Goal: Check status

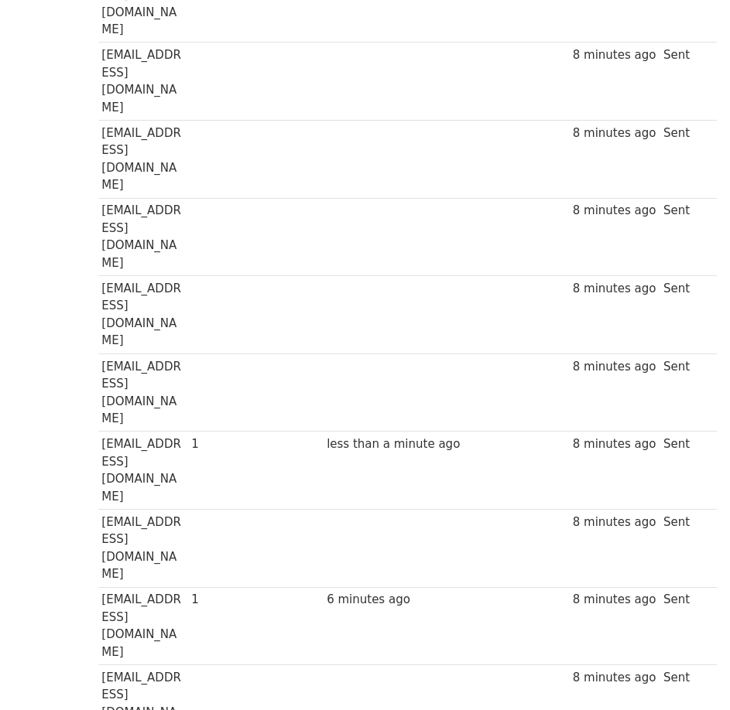
scroll to position [761, 0]
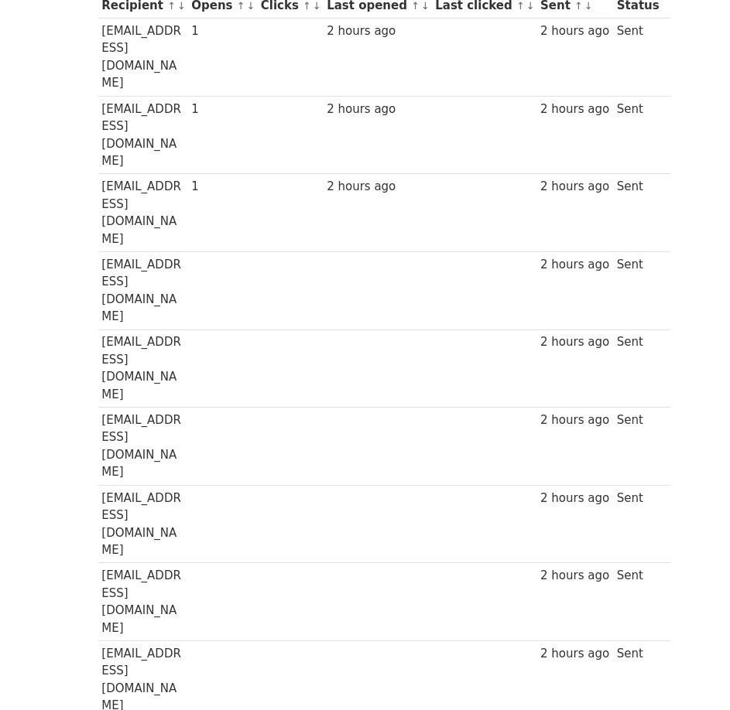
scroll to position [239, 0]
drag, startPoint x: 7, startPoint y: 316, endPoint x: 252, endPoint y: 12, distance: 390.6
click at [252, 12] on th "Opens ↑ ↓" at bounding box center [222, 7] width 70 height 26
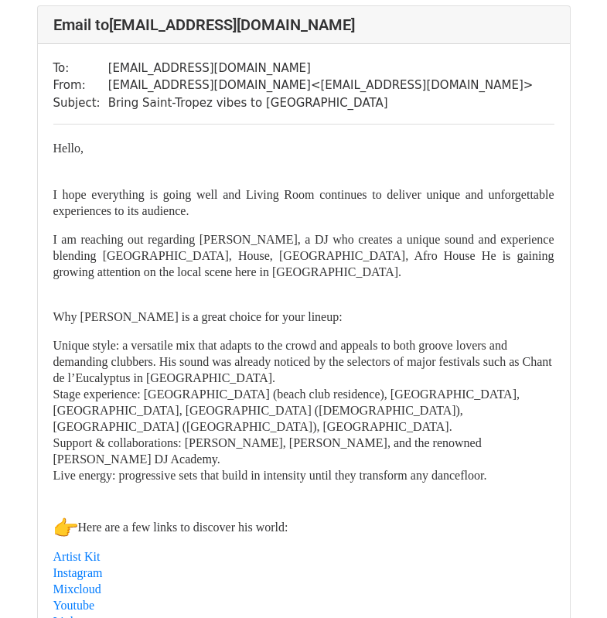
scroll to position [2427, 0]
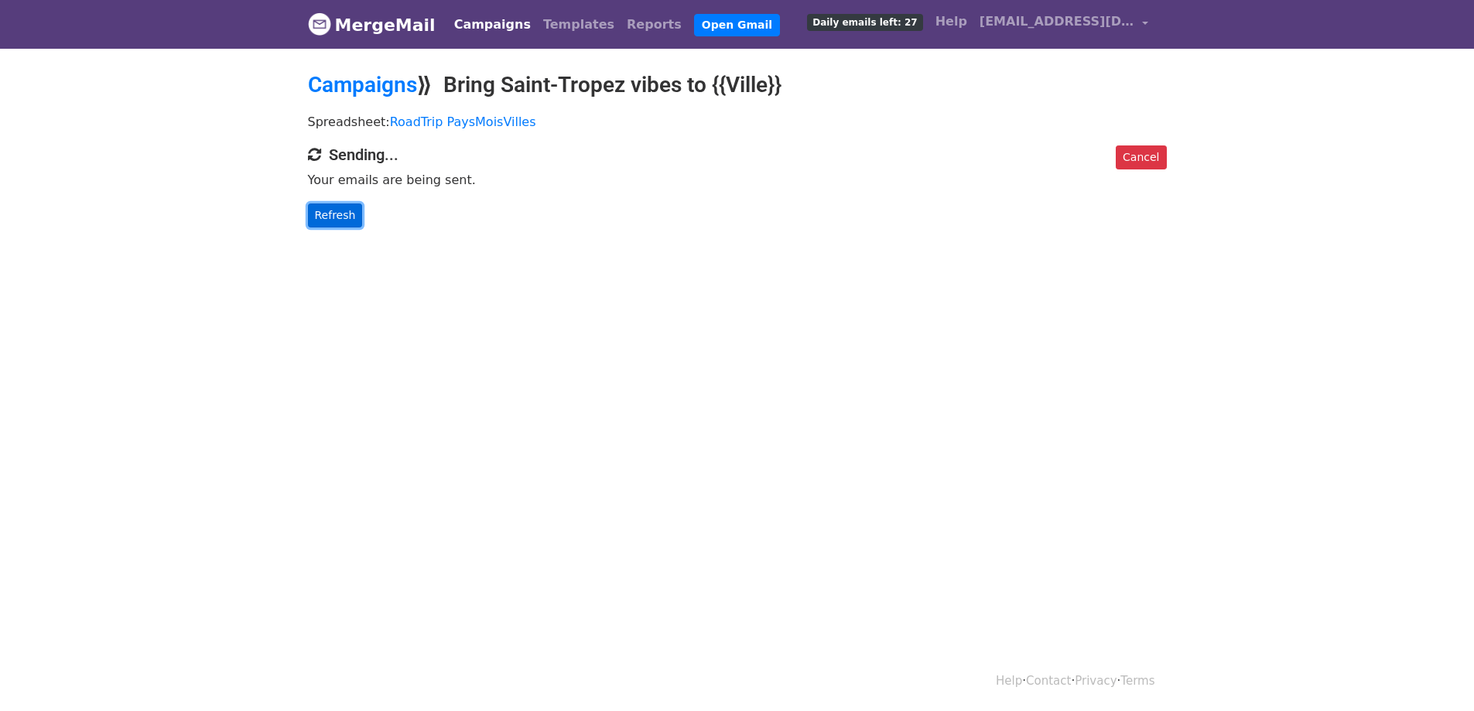
click at [326, 216] on link "Refresh" at bounding box center [335, 215] width 55 height 24
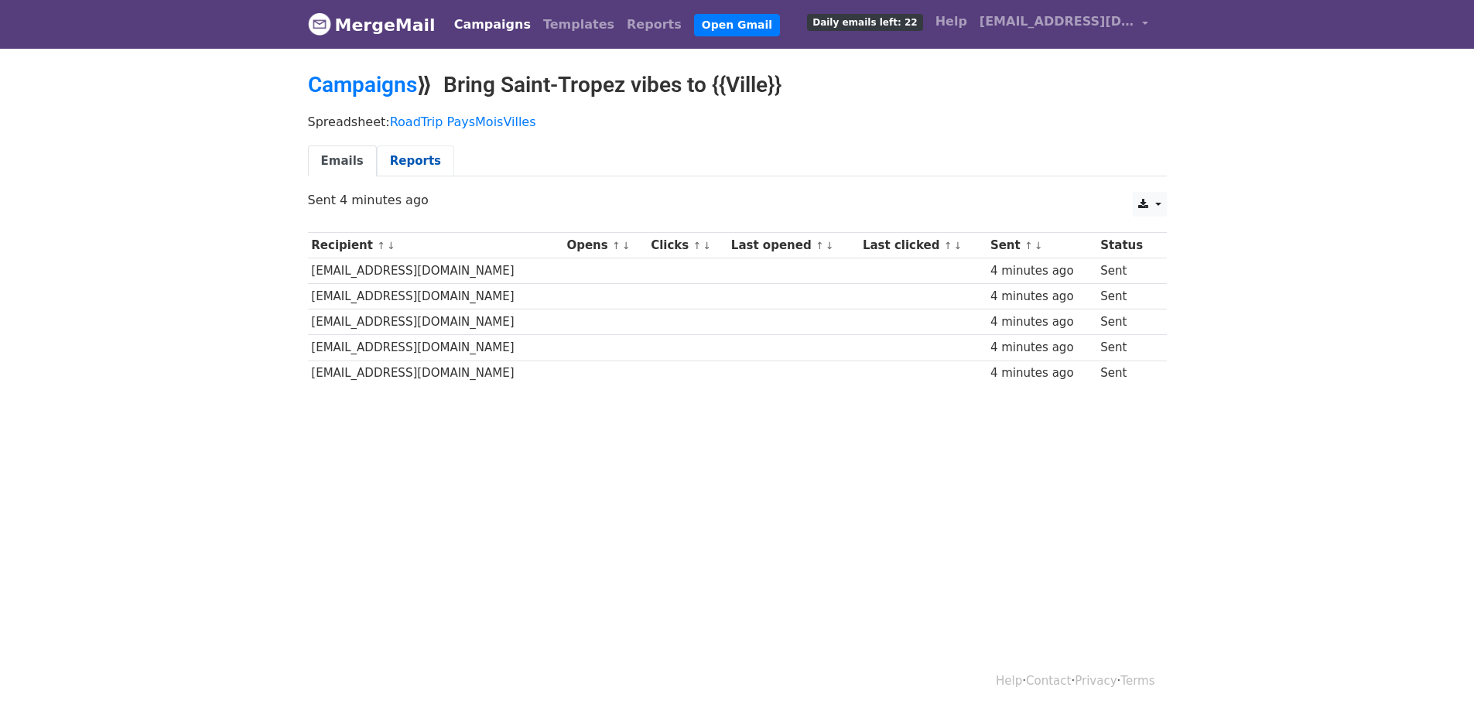
click at [412, 156] on link "Reports" at bounding box center [415, 161] width 77 height 32
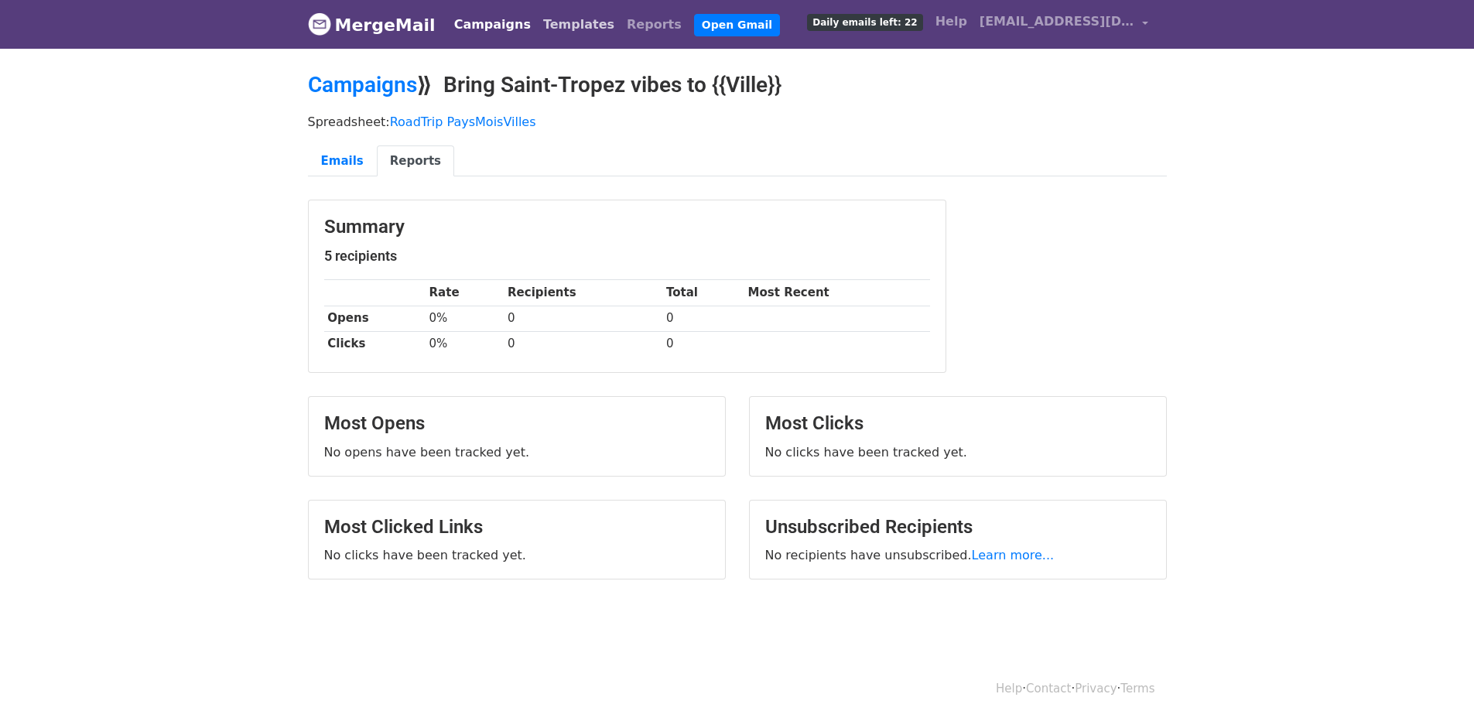
click at [545, 25] on link "Templates" at bounding box center [579, 24] width 84 height 31
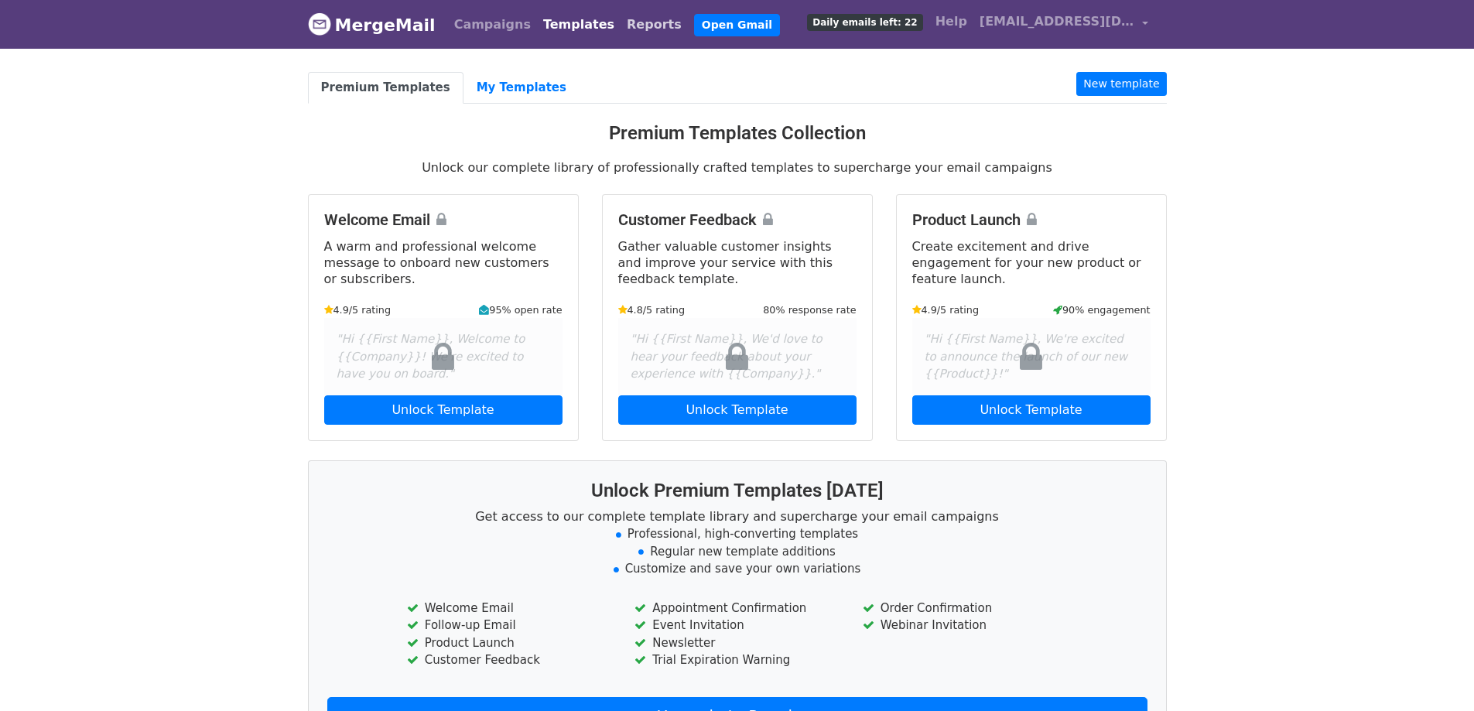
click at [621, 25] on link "Reports" at bounding box center [654, 24] width 67 height 31
